Goal: Transaction & Acquisition: Purchase product/service

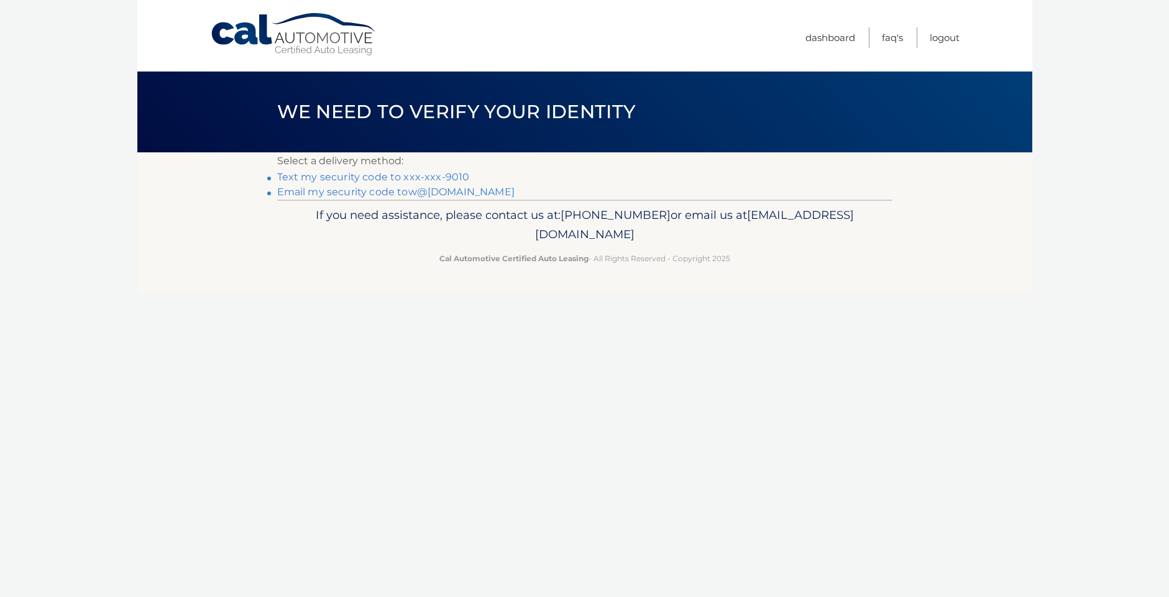
click at [436, 174] on link "Text my security code to xxx-xxx-9010" at bounding box center [373, 177] width 193 height 12
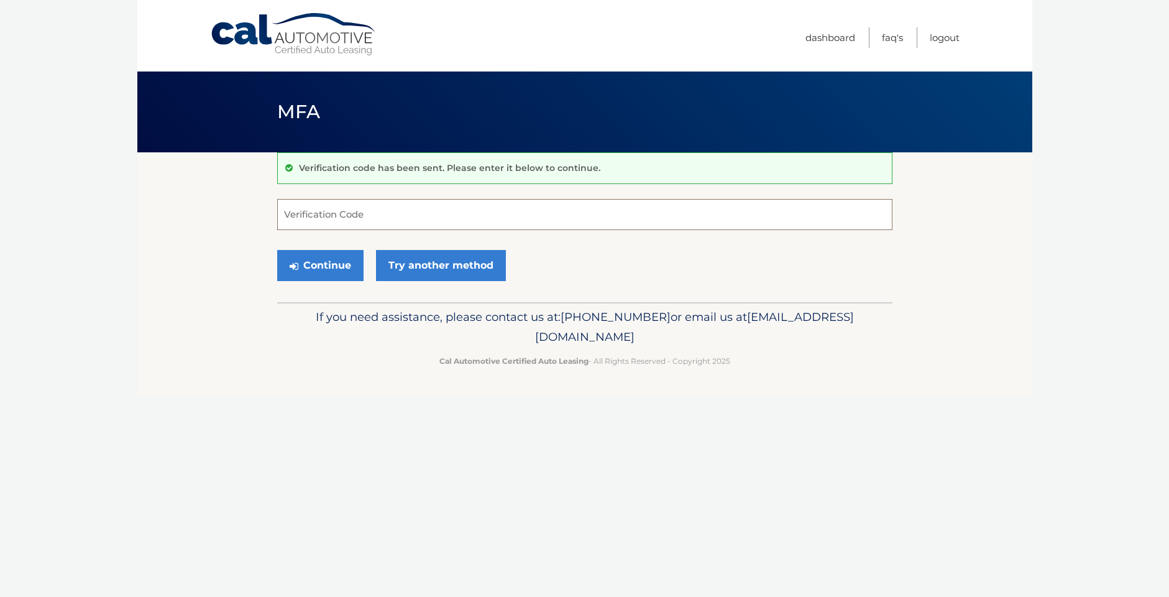
click at [511, 218] on input "Verification Code" at bounding box center [584, 214] width 615 height 31
type input "813806"
click at [329, 255] on button "Continue" at bounding box center [320, 265] width 86 height 31
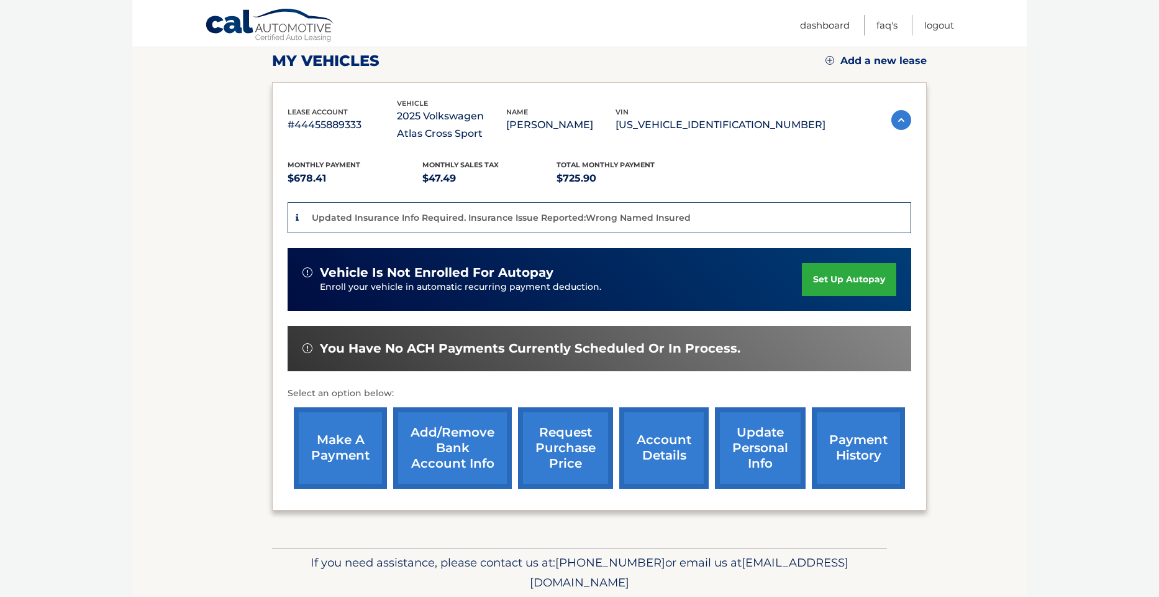
scroll to position [176, 0]
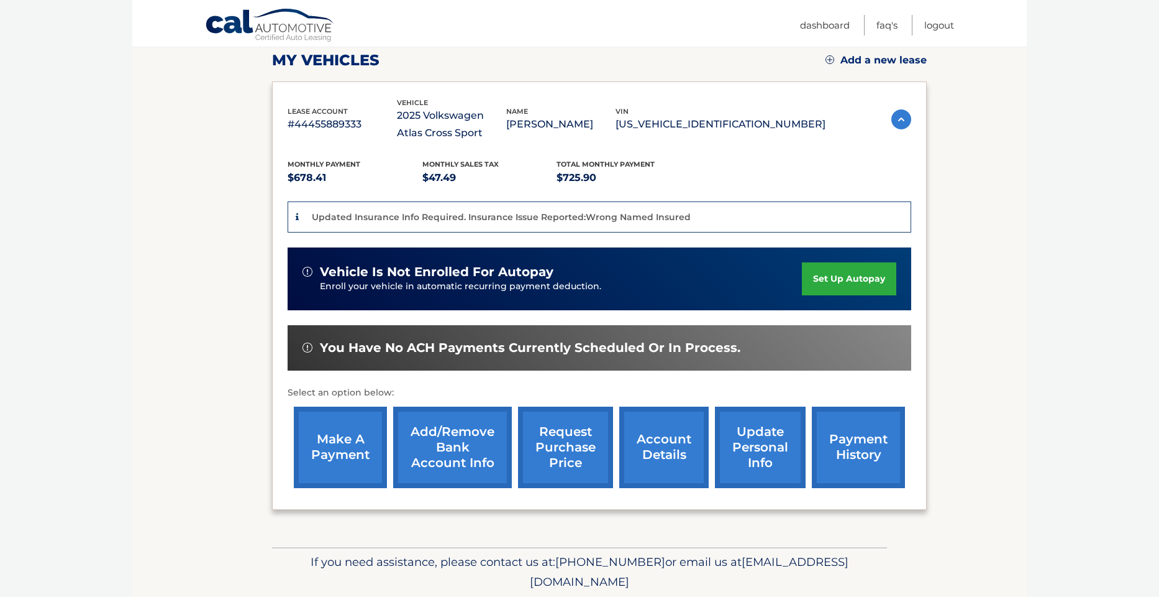
click at [354, 458] on link "make a payment" at bounding box center [340, 446] width 93 height 81
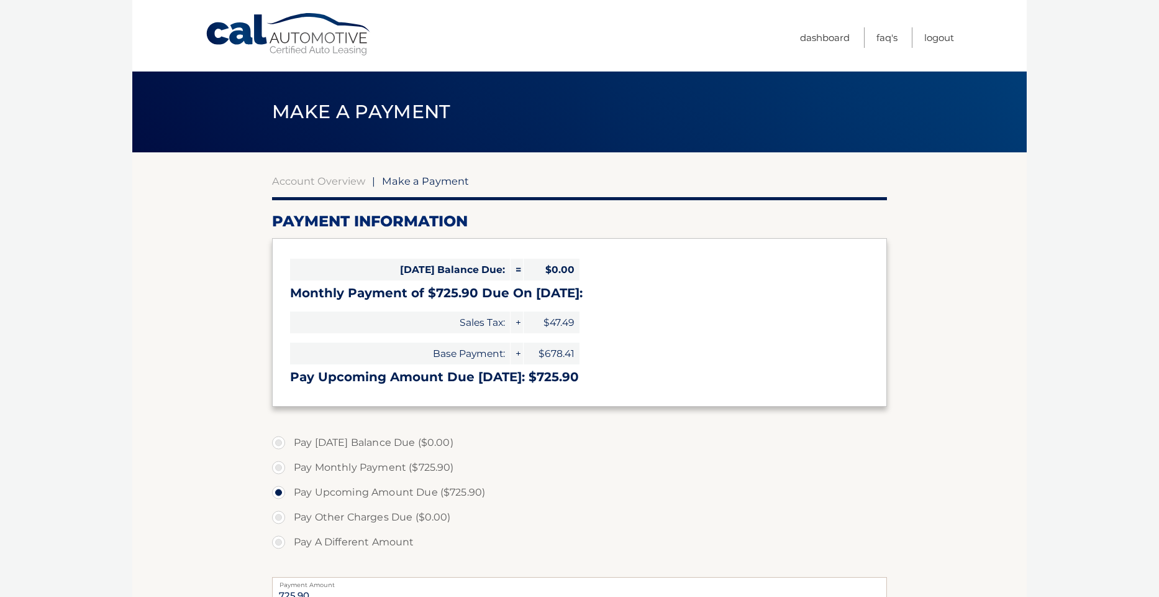
select select "MDdiZWUyYjAtYmIzNy00OTRhLThhNWMtN2NjNjg0MGUzYjc2"
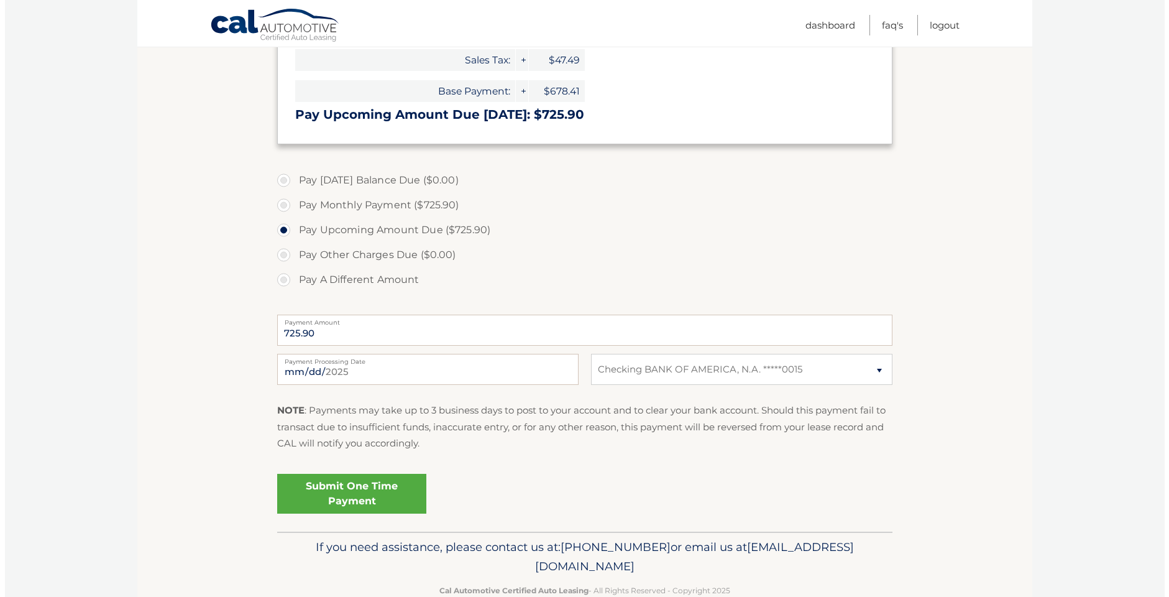
scroll to position [270, 0]
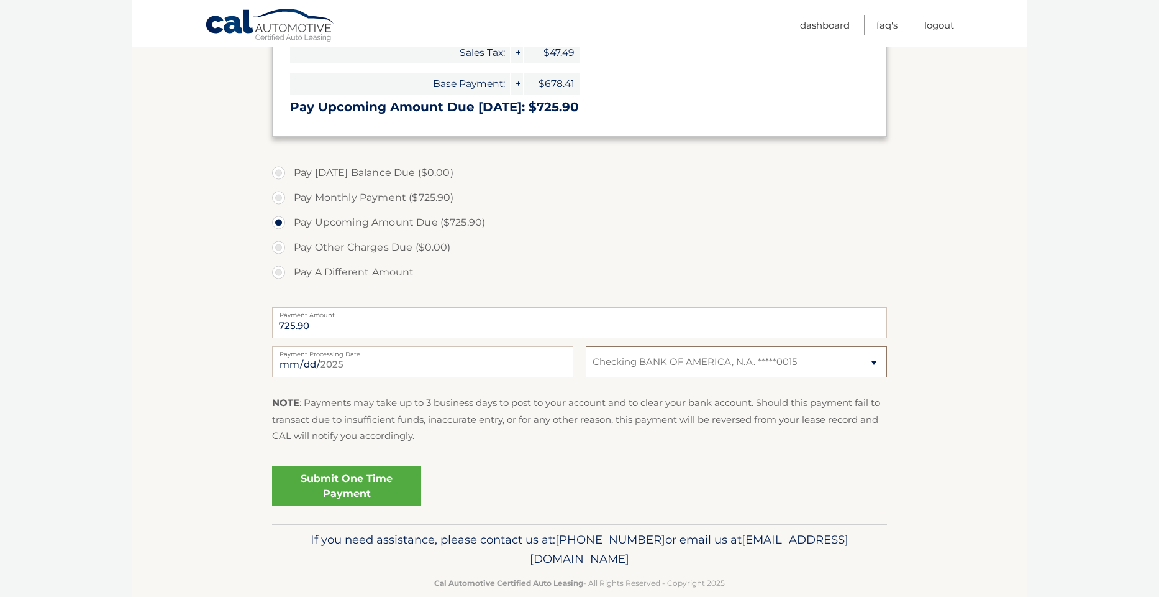
click at [779, 360] on select "Select Bank Account Checking BANK OF AMERICA, N.A. *****0015" at bounding box center [736, 361] width 301 height 31
click at [586, 346] on select "Select Bank Account Checking BANK OF AMERICA, N.A. *****0015" at bounding box center [736, 361] width 301 height 31
click at [354, 487] on link "Submit One Time Payment" at bounding box center [346, 486] width 149 height 40
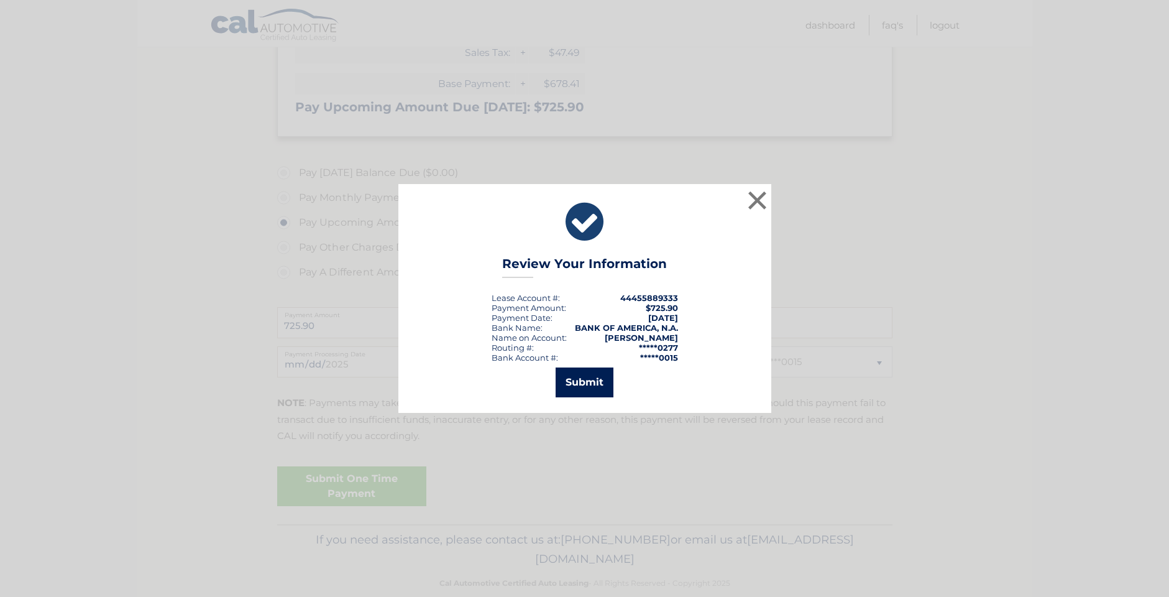
click at [582, 379] on button "Submit" at bounding box center [585, 382] width 58 height 30
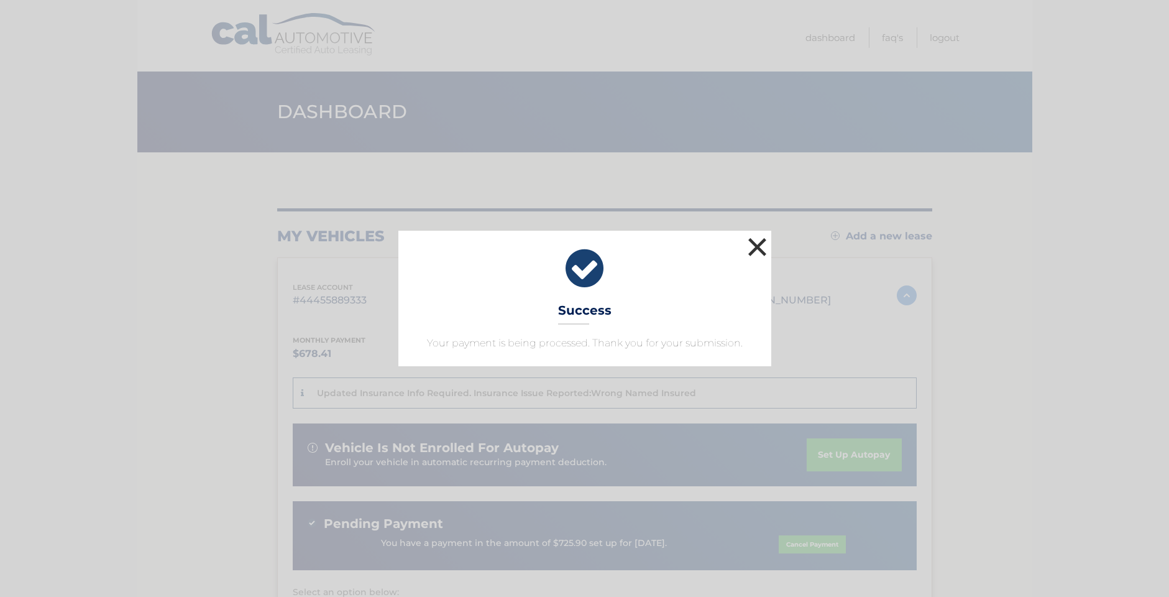
click at [765, 242] on button "×" at bounding box center [757, 246] width 25 height 25
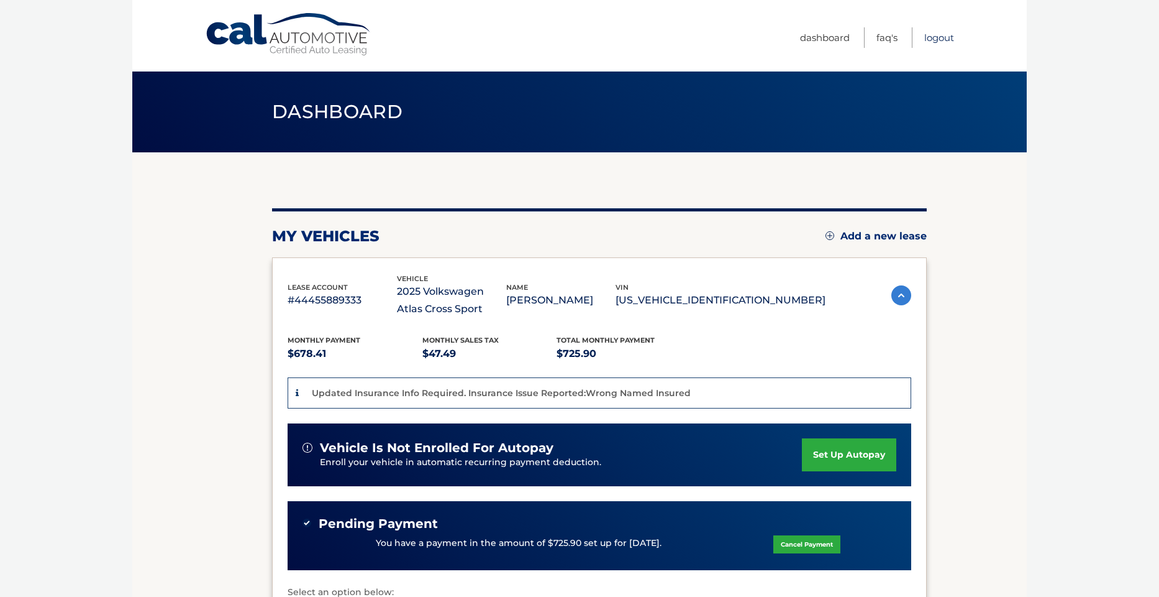
click at [926, 37] on link "Logout" at bounding box center [940, 37] width 30 height 21
